Goal: Transaction & Acquisition: Purchase product/service

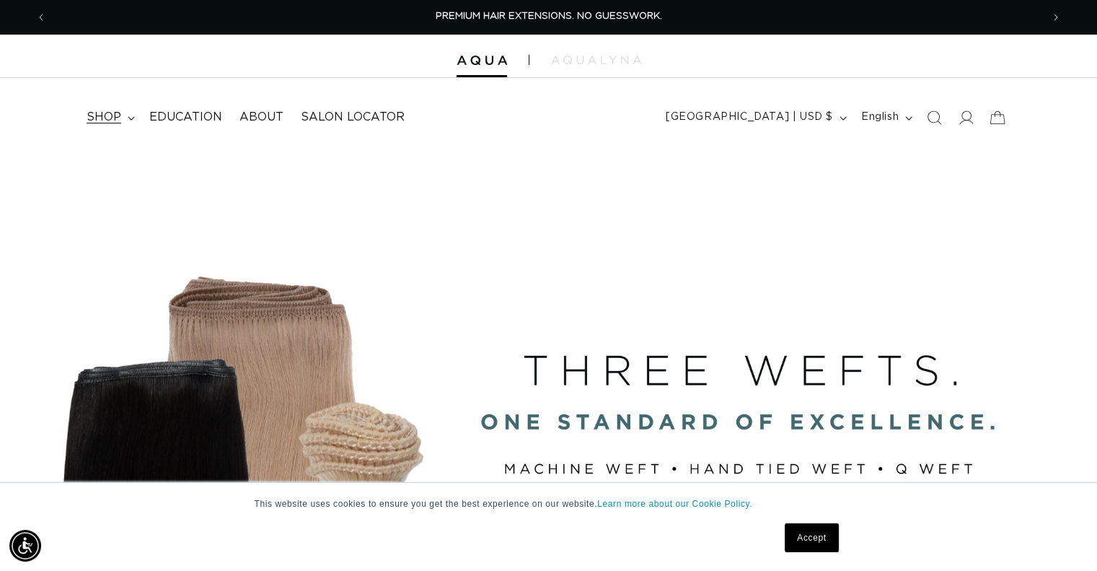
click at [126, 117] on summary "shop" at bounding box center [109, 117] width 63 height 32
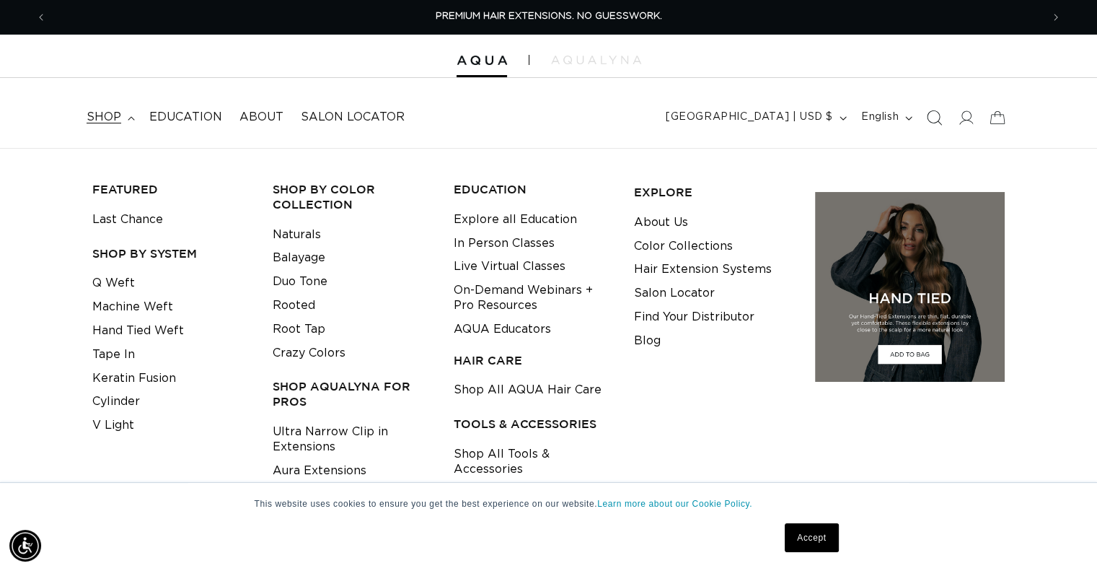
click at [931, 123] on icon "Search" at bounding box center [933, 117] width 15 height 15
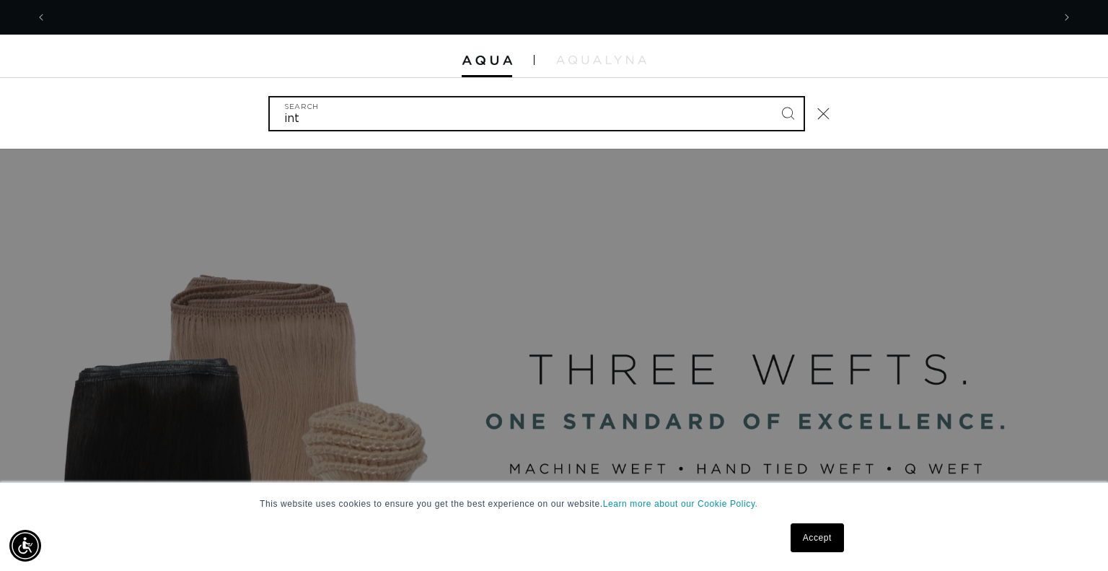
scroll to position [0, 1006]
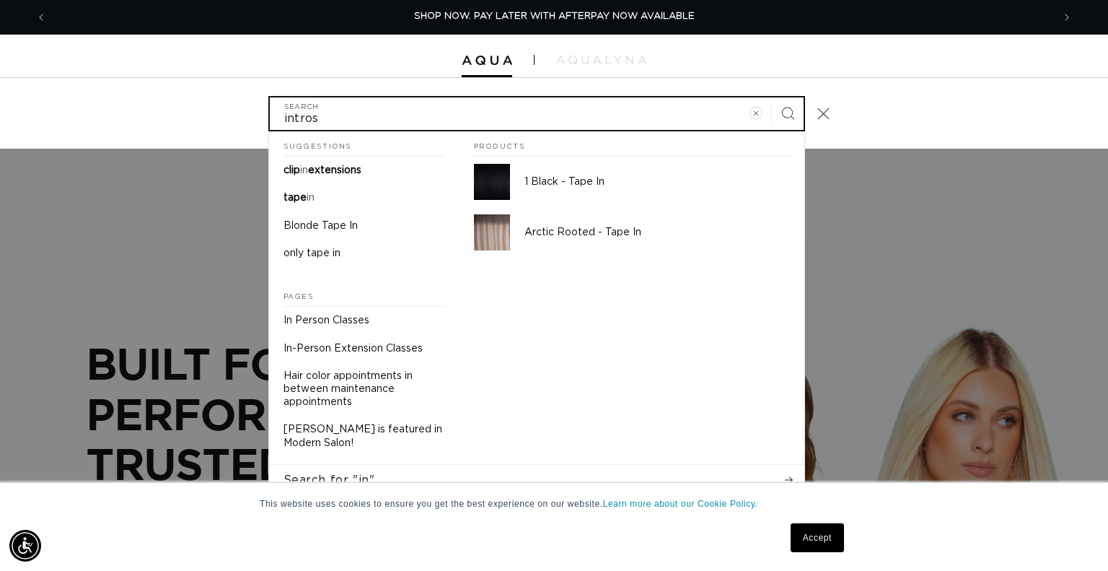
type input "intros"
click at [772, 97] on button "Search" at bounding box center [788, 113] width 32 height 32
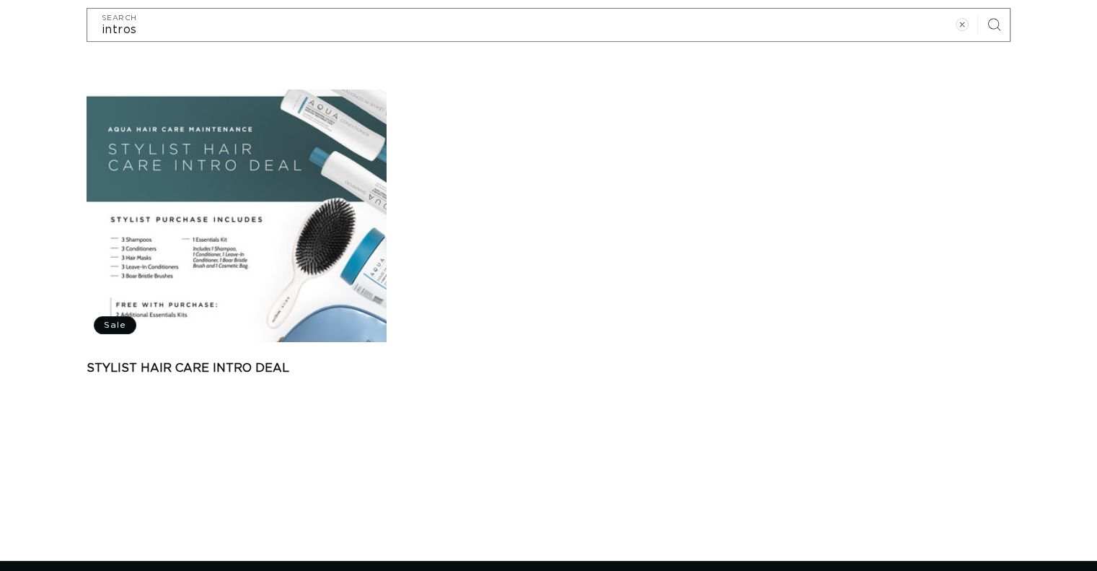
scroll to position [251, 0]
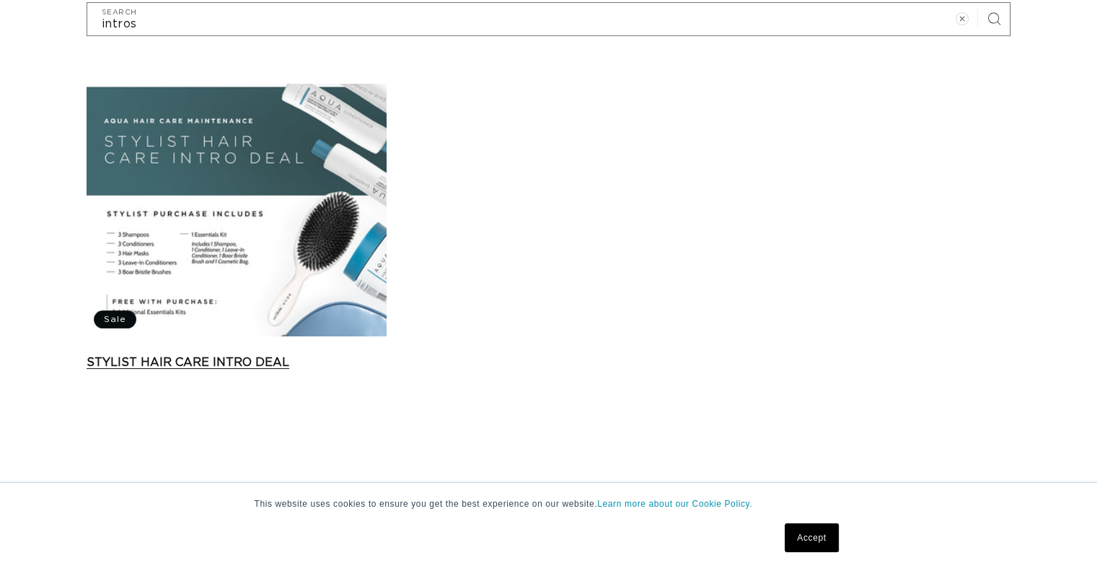
click at [386, 353] on link "Stylist Hair Care Intro Deal" at bounding box center [237, 361] width 300 height 17
